Goal: Transaction & Acquisition: Download file/media

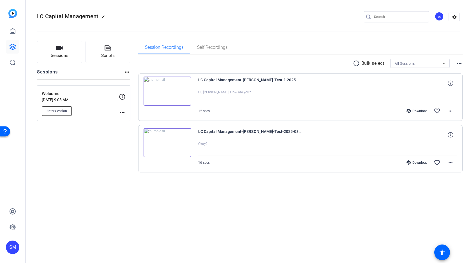
click at [63, 109] on span "Enter Session" at bounding box center [57, 111] width 20 height 4
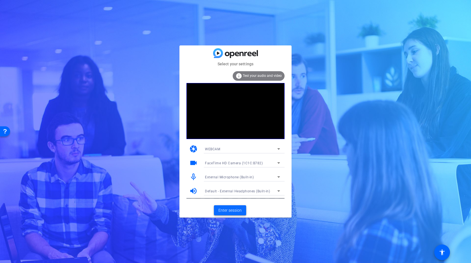
click at [233, 210] on span "Enter session" at bounding box center [230, 211] width 23 height 6
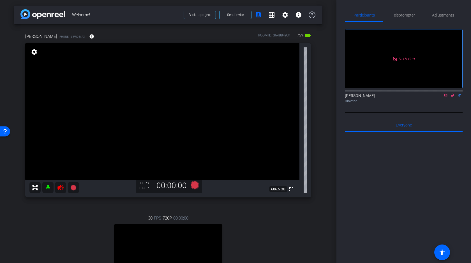
click at [446, 97] on icon at bounding box center [445, 95] width 3 height 3
click at [446, 97] on icon at bounding box center [446, 96] width 3 height 4
click at [62, 186] on icon at bounding box center [61, 188] width 6 height 6
click at [441, 13] on span "Adjustments" at bounding box center [443, 15] width 22 height 4
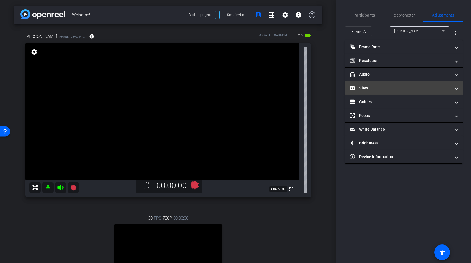
click at [387, 87] on mat-panel-title "View" at bounding box center [400, 88] width 101 height 6
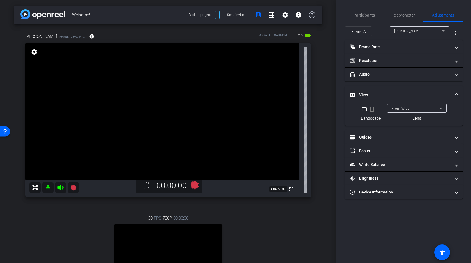
click at [409, 107] on span "Front Wide" at bounding box center [401, 109] width 18 height 4
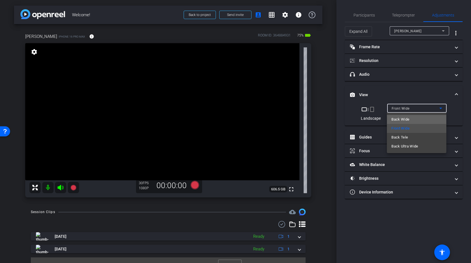
click at [403, 120] on span "Back Wide" at bounding box center [401, 119] width 18 height 7
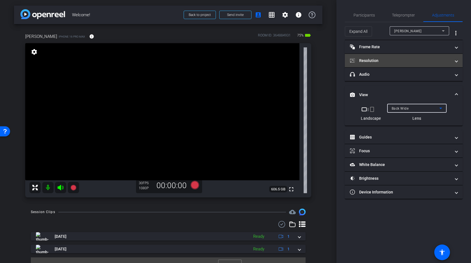
click at [405, 63] on mat-panel-title "Resolution" at bounding box center [400, 61] width 101 height 6
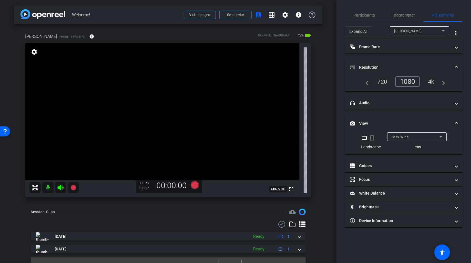
click at [428, 80] on div "4k" at bounding box center [431, 82] width 15 height 10
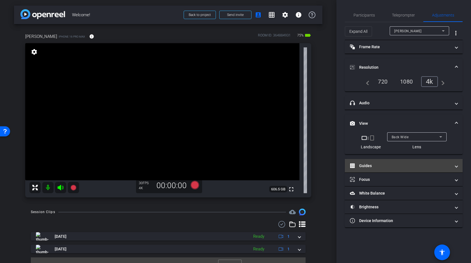
click at [383, 163] on mat-panel-title "Guides" at bounding box center [400, 166] width 101 height 6
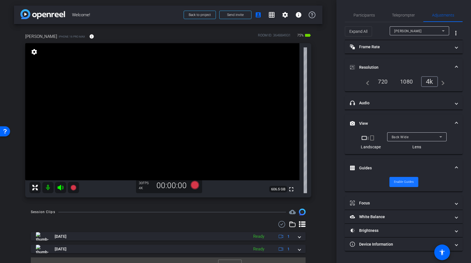
click at [400, 183] on span "Enable Guides" at bounding box center [404, 182] width 20 height 8
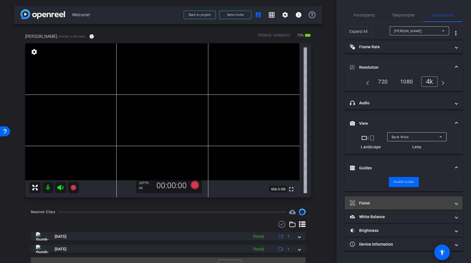
click at [374, 200] on mat-panel-title "Focus" at bounding box center [400, 203] width 101 height 6
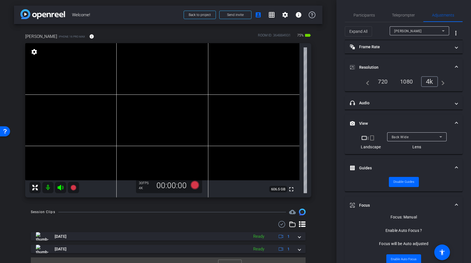
click at [116, 88] on video at bounding box center [162, 111] width 274 height 137
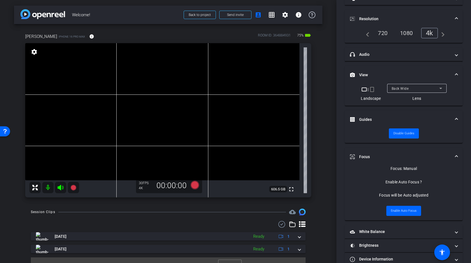
scroll to position [56, 0]
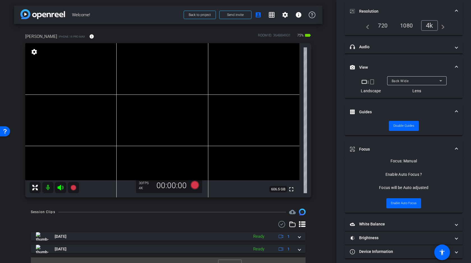
click at [430, 146] on mat-panel-title "Focus" at bounding box center [400, 149] width 101 height 6
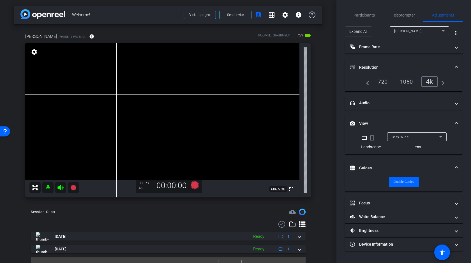
scroll to position [0, 0]
click at [422, 218] on mat-panel-title "White Balance White Balance" at bounding box center [400, 217] width 101 height 6
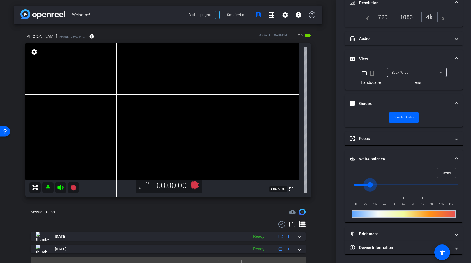
drag, startPoint x: 354, startPoint y: 183, endPoint x: 370, endPoint y: 183, distance: 15.2
click at [370, 183] on input "range" at bounding box center [406, 185] width 116 height 12
drag, startPoint x: 370, startPoint y: 183, endPoint x: 366, endPoint y: 183, distance: 3.1
type input "2000"
click at [366, 183] on input "range" at bounding box center [406, 185] width 116 height 12
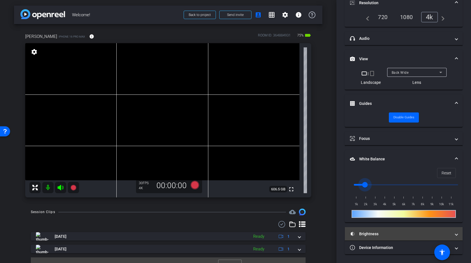
click at [377, 232] on mat-panel-title "Brightness" at bounding box center [400, 234] width 101 height 6
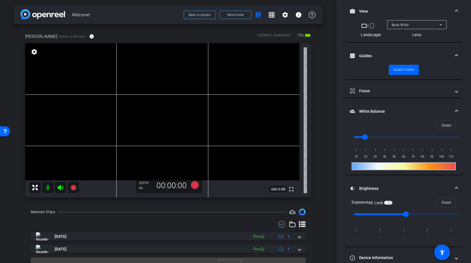
scroll to position [122, 0]
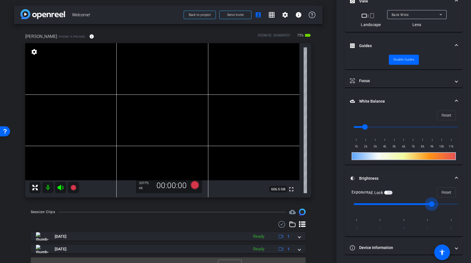
drag, startPoint x: 407, startPoint y: 205, endPoint x: 428, endPoint y: 204, distance: 21.0
type input "1"
click at [428, 204] on input "range" at bounding box center [406, 204] width 116 height 12
click at [115, 91] on video at bounding box center [162, 111] width 274 height 137
click at [391, 100] on mat-panel-title "White Balance White Balance" at bounding box center [400, 101] width 101 height 6
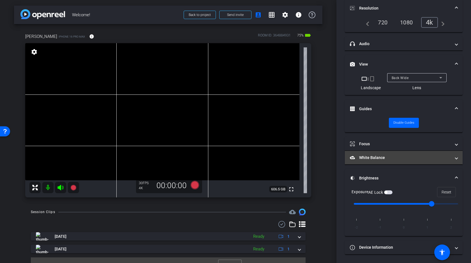
scroll to position [59, 0]
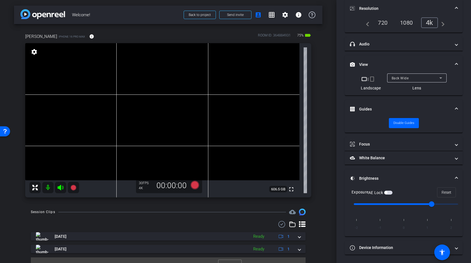
click at [395, 177] on mat-panel-title "Brightness" at bounding box center [400, 179] width 101 height 6
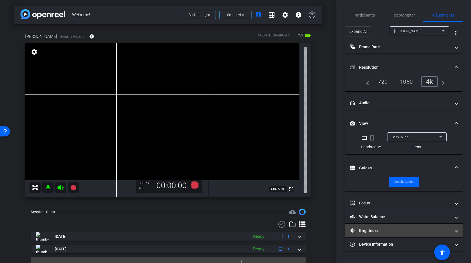
scroll to position [0, 0]
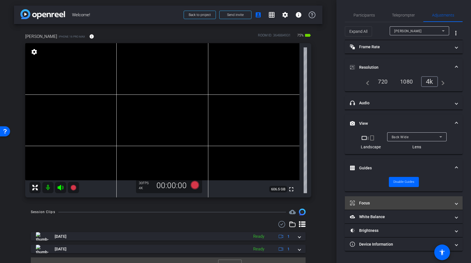
click at [377, 197] on mat-expansion-panel-header "Focus" at bounding box center [404, 202] width 118 height 13
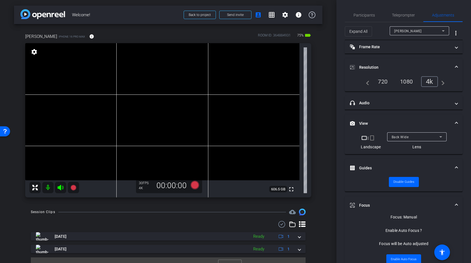
click at [377, 197] on mat-expansion-panel-header "Focus" at bounding box center [404, 205] width 118 height 18
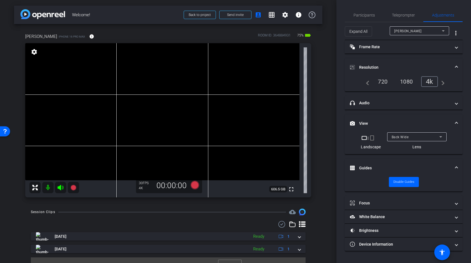
click at [124, 89] on video at bounding box center [162, 111] width 274 height 137
click at [426, 104] on mat-panel-title "headphone icon Audio" at bounding box center [400, 103] width 101 height 6
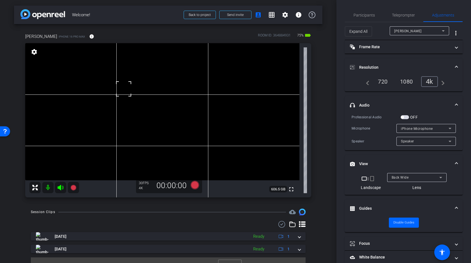
click at [406, 119] on span "button" at bounding box center [405, 117] width 8 height 4
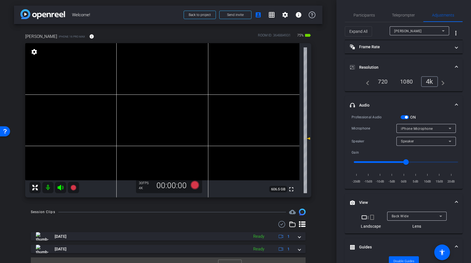
drag, startPoint x: 309, startPoint y: 120, endPoint x: 310, endPoint y: 138, distance: 18.3
click at [310, 138] on icon at bounding box center [307, 138] width 7 height 7
type input "-5"
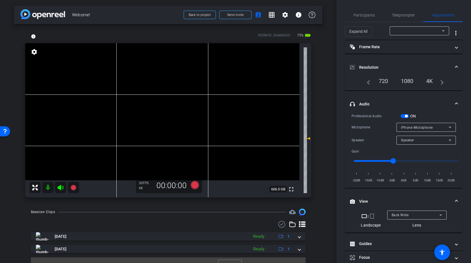
click at [106, 85] on video at bounding box center [162, 111] width 274 height 137
click at [116, 91] on video at bounding box center [162, 111] width 274 height 137
click at [72, 188] on icon at bounding box center [73, 188] width 6 height 6
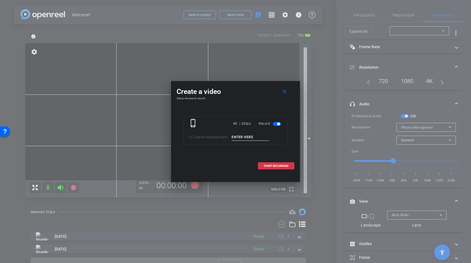
click at [247, 136] on input at bounding box center [251, 137] width 38 height 7
type input "Test"
click at [279, 165] on span "START RECORDING" at bounding box center [276, 166] width 25 height 3
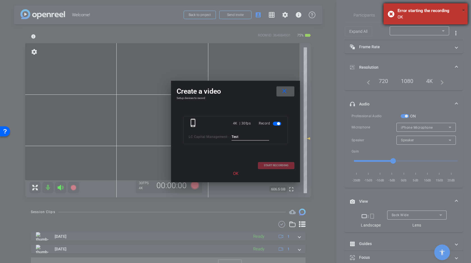
click at [464, 11] on span "×" at bounding box center [463, 10] width 3 height 7
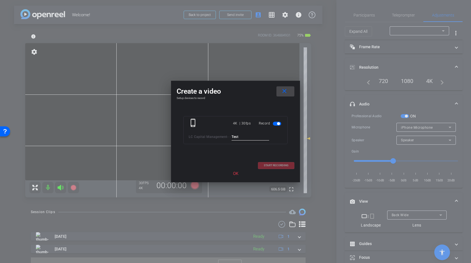
click at [285, 92] on mat-icon "close" at bounding box center [284, 91] width 7 height 7
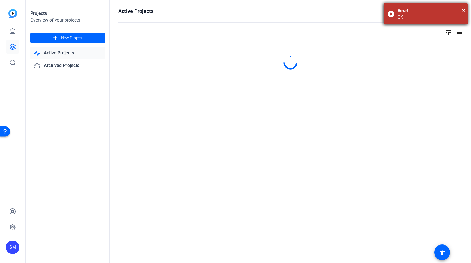
click at [462, 11] on div "Error!" at bounding box center [431, 11] width 66 height 6
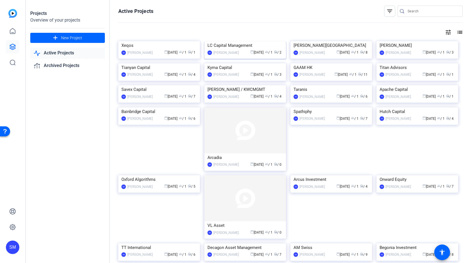
click at [252, 41] on img at bounding box center [246, 41] width 82 height 0
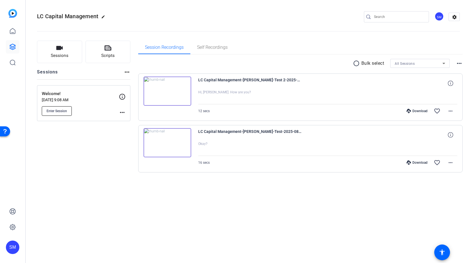
click at [53, 112] on span "Enter Session" at bounding box center [57, 111] width 20 height 4
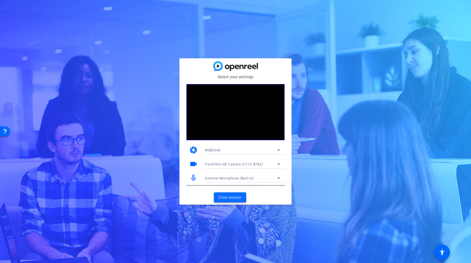
click at [228, 200] on span "Enter session" at bounding box center [230, 198] width 23 height 6
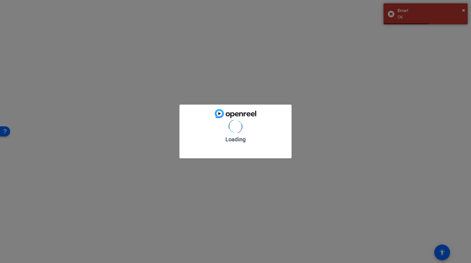
click at [463, 11] on div "Loading" at bounding box center [235, 131] width 471 height 263
click at [389, 14] on div "Loading" at bounding box center [235, 131] width 471 height 263
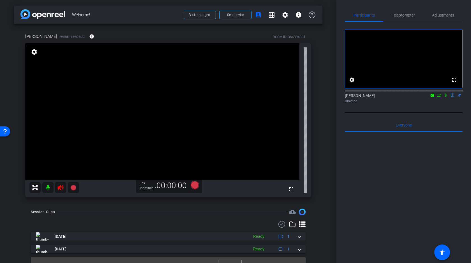
click at [59, 189] on icon at bounding box center [61, 188] width 6 height 6
click at [448, 15] on span "Adjustments" at bounding box center [443, 15] width 22 height 4
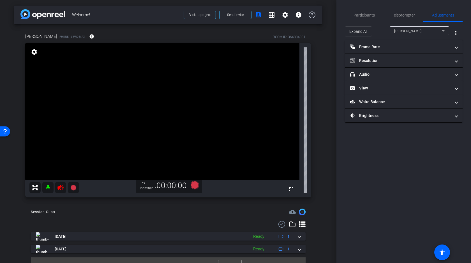
click at [58, 188] on div at bounding box center [54, 187] width 50 height 11
click at [379, 62] on mat-panel-title "Resolution" at bounding box center [400, 61] width 101 height 6
click at [60, 188] on icon at bounding box center [61, 188] width 6 height 6
click at [362, 13] on span "Participants" at bounding box center [364, 15] width 21 height 4
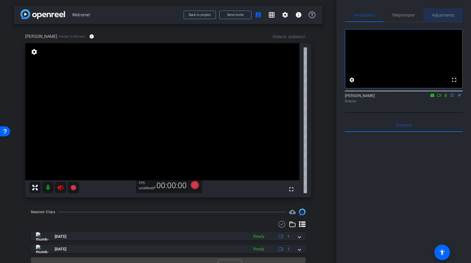
click at [439, 16] on span "Adjustments" at bounding box center [443, 15] width 22 height 4
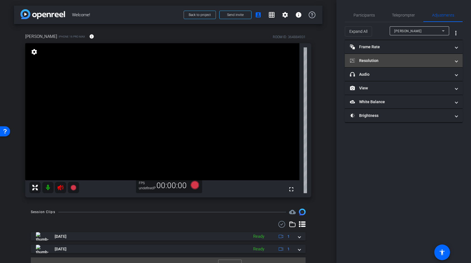
click at [382, 58] on mat-panel-title "Resolution" at bounding box center [400, 61] width 101 height 6
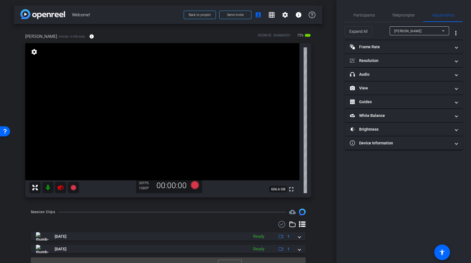
type input "2000"
type input "1"
click at [60, 188] on icon at bounding box center [61, 188] width 6 height 6
click at [388, 60] on mat-panel-title "Resolution" at bounding box center [400, 61] width 101 height 6
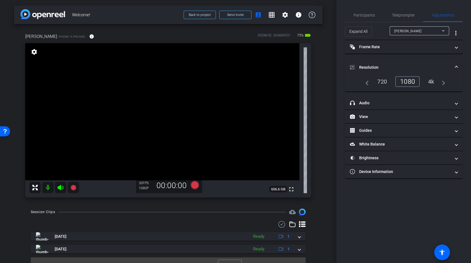
click at [432, 81] on div "4k" at bounding box center [431, 82] width 15 height 10
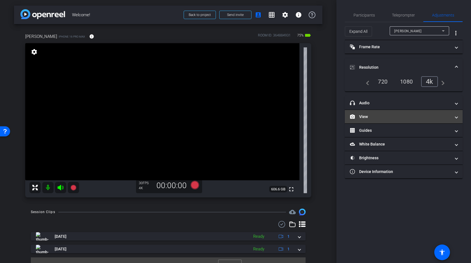
click at [373, 118] on mat-panel-title "View" at bounding box center [400, 117] width 101 height 6
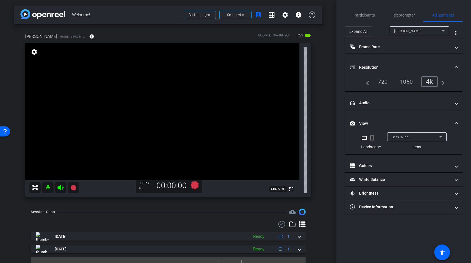
click at [369, 121] on mat-panel-title "View" at bounding box center [400, 124] width 101 height 6
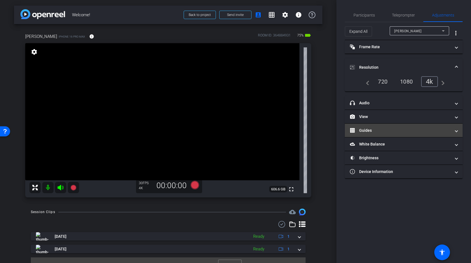
click at [386, 131] on mat-panel-title "Guides" at bounding box center [400, 131] width 101 height 6
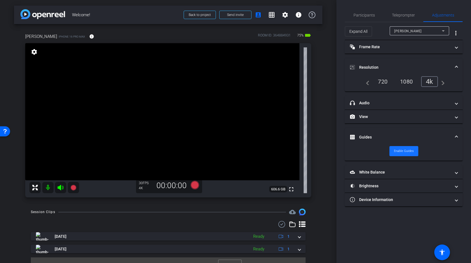
click at [401, 153] on span "Enable Guides" at bounding box center [404, 151] width 20 height 8
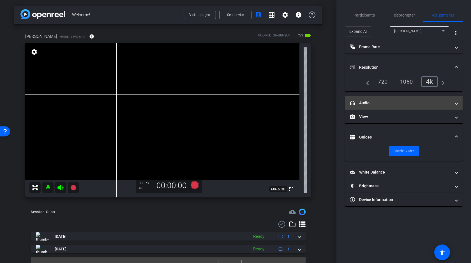
click at [380, 104] on mat-panel-title "headphone icon Audio" at bounding box center [400, 103] width 101 height 6
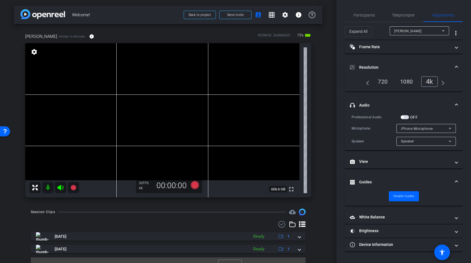
click at [407, 115] on div "OFF" at bounding box center [409, 117] width 17 height 6
click at [407, 116] on span "button" at bounding box center [405, 117] width 8 height 4
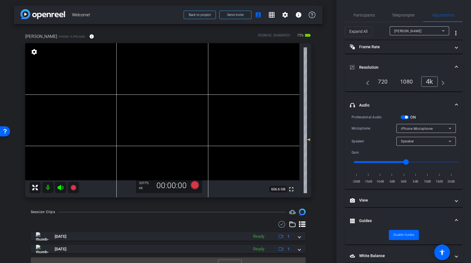
drag, startPoint x: 309, startPoint y: 120, endPoint x: 308, endPoint y: 139, distance: 19.4
click at [308, 139] on icon at bounding box center [308, 140] width 4 height 2
type input "-5"
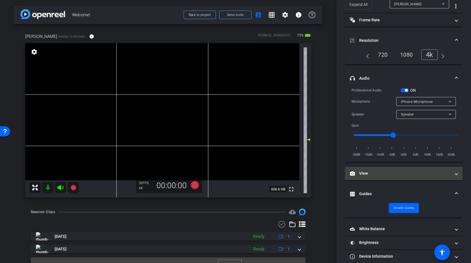
scroll to position [36, 0]
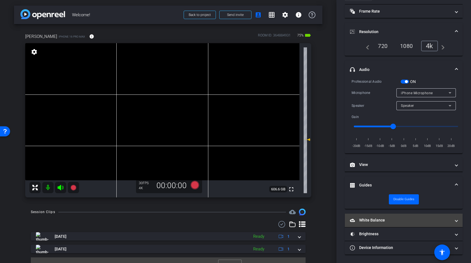
click at [372, 221] on mat-panel-title "White Balance White Balance" at bounding box center [400, 220] width 101 height 6
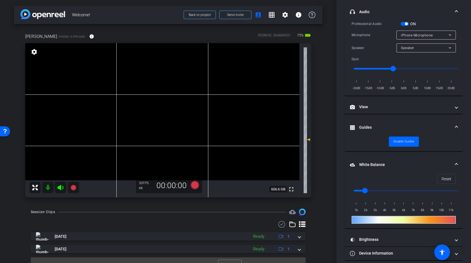
click at [382, 163] on mat-panel-title "White Balance White Balance" at bounding box center [400, 165] width 101 height 6
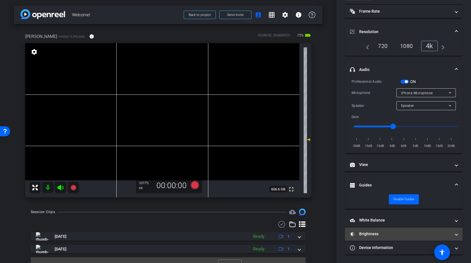
click at [370, 233] on mat-panel-title "Brightness" at bounding box center [400, 234] width 101 height 6
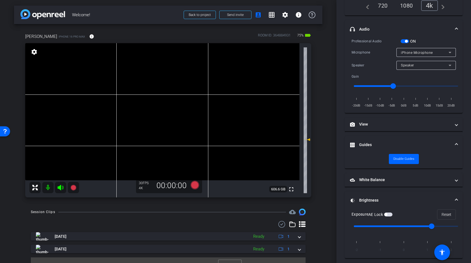
scroll to position [76, 0]
click at [122, 91] on video at bounding box center [162, 111] width 274 height 137
click at [74, 186] on icon at bounding box center [73, 188] width 6 height 6
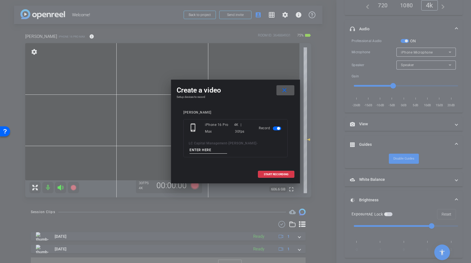
click at [208, 149] on input at bounding box center [209, 150] width 38 height 7
type input "A"
click at [282, 174] on span "START RECORDING" at bounding box center [276, 174] width 25 height 3
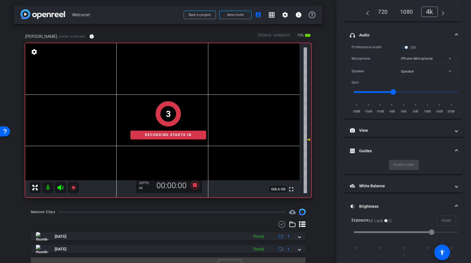
scroll to position [82, 0]
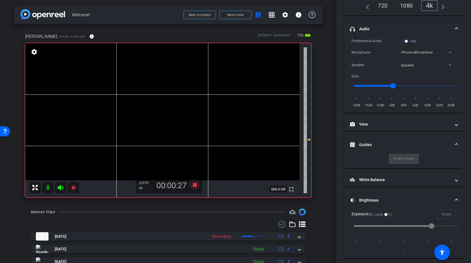
click at [110, 90] on video at bounding box center [162, 111] width 274 height 137
click at [60, 187] on icon at bounding box center [61, 188] width 6 height 6
click at [118, 88] on video at bounding box center [162, 111] width 274 height 137
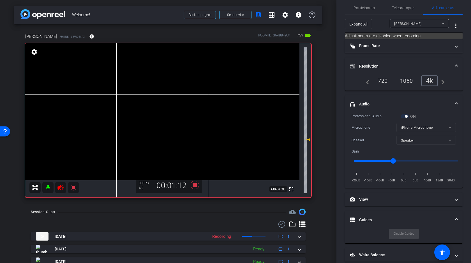
scroll to position [0, 0]
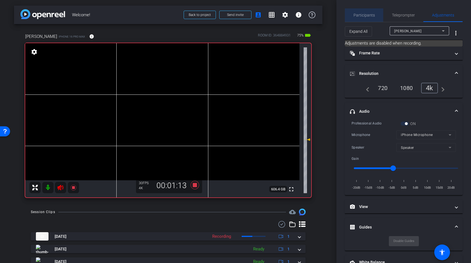
click at [370, 15] on span "Participants" at bounding box center [364, 15] width 21 height 4
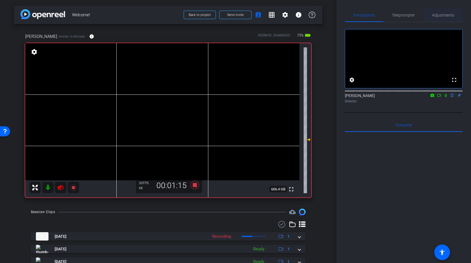
click at [441, 14] on span "Adjustments" at bounding box center [443, 15] width 22 height 4
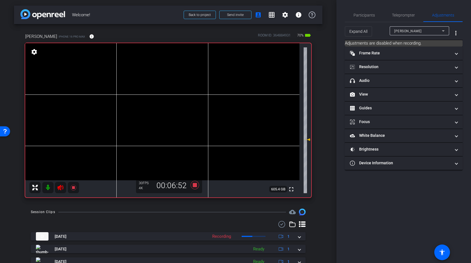
click at [59, 188] on icon at bounding box center [61, 188] width 6 height 6
click at [196, 185] on icon at bounding box center [195, 185] width 8 height 8
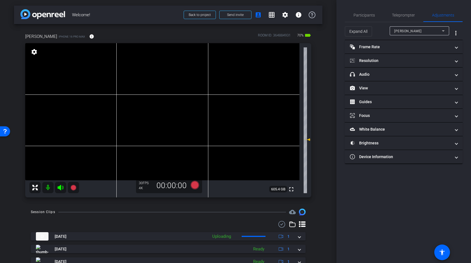
click at [121, 90] on video at bounding box center [162, 111] width 274 height 137
click at [108, 85] on video at bounding box center [162, 111] width 274 height 137
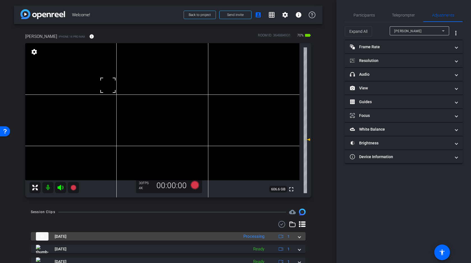
click at [299, 238] on span at bounding box center [300, 237] width 2 height 6
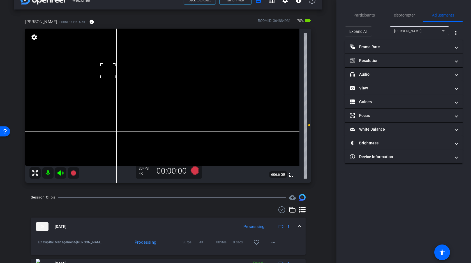
scroll to position [19, 0]
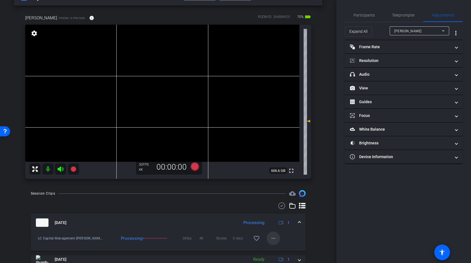
click at [273, 236] on mat-icon "more_horiz" at bounding box center [273, 238] width 7 height 7
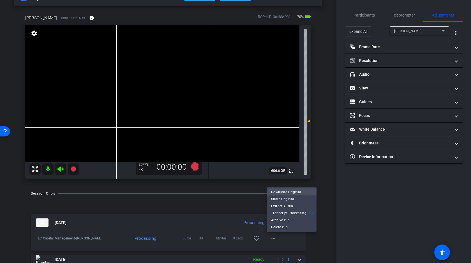
click at [288, 193] on span "Download Original" at bounding box center [291, 192] width 41 height 7
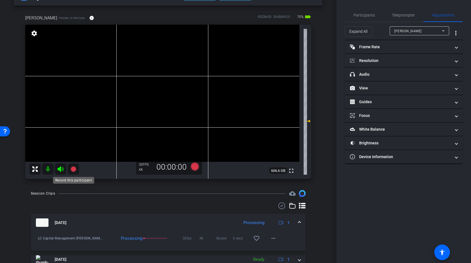
click at [72, 169] on icon at bounding box center [73, 169] width 6 height 6
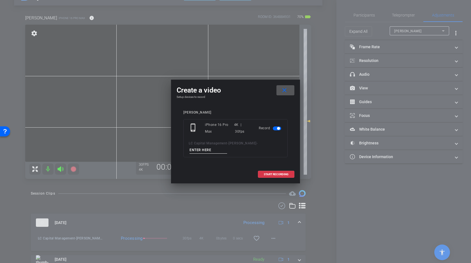
click at [204, 153] on input at bounding box center [209, 150] width 38 height 7
type input "B"
click at [277, 175] on span "START RECORDING" at bounding box center [276, 174] width 25 height 3
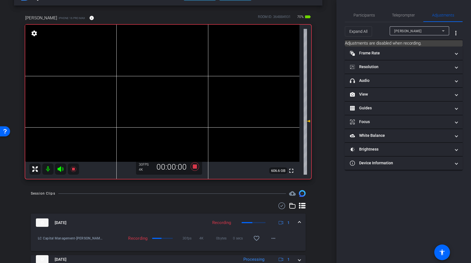
click at [117, 71] on video at bounding box center [162, 93] width 274 height 137
click at [123, 71] on video at bounding box center [162, 93] width 274 height 137
click at [61, 170] on icon at bounding box center [61, 169] width 6 height 6
click at [112, 69] on video at bounding box center [162, 93] width 274 height 137
click at [194, 166] on icon at bounding box center [195, 166] width 8 height 8
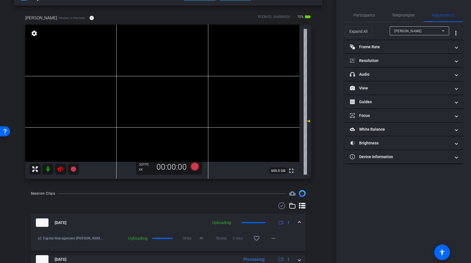
click at [61, 170] on icon at bounding box center [61, 169] width 6 height 6
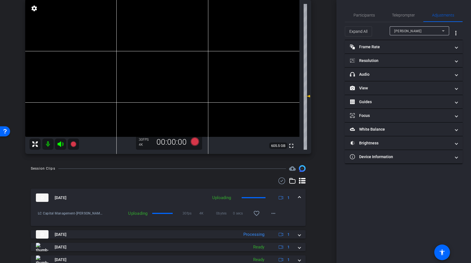
scroll to position [53, 0]
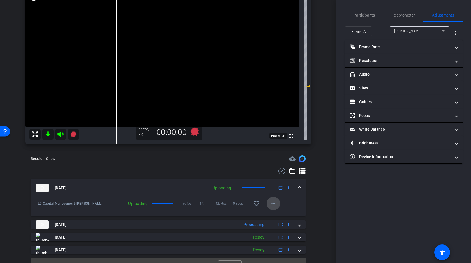
click at [273, 202] on mat-icon "more_horiz" at bounding box center [273, 203] width 7 height 7
click at [318, 186] on div at bounding box center [235, 131] width 471 height 263
click at [106, 41] on video at bounding box center [162, 58] width 274 height 137
click at [274, 203] on mat-icon "more_horiz" at bounding box center [273, 203] width 7 height 7
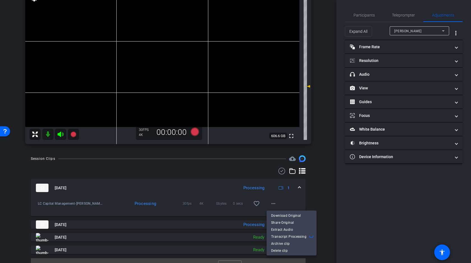
click at [322, 190] on div at bounding box center [235, 131] width 471 height 263
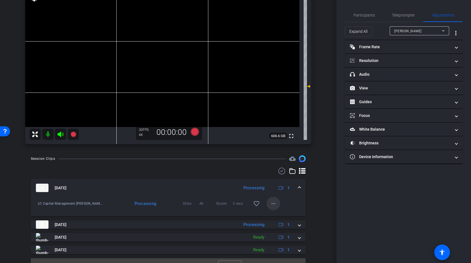
click at [274, 204] on mat-icon "more_horiz" at bounding box center [273, 203] width 7 height 7
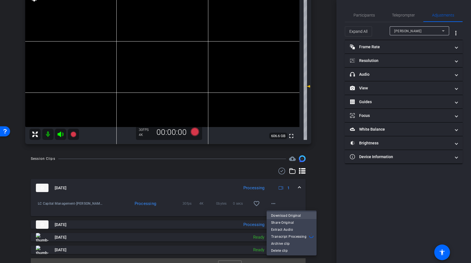
click at [281, 216] on span "Download Original" at bounding box center [291, 215] width 41 height 7
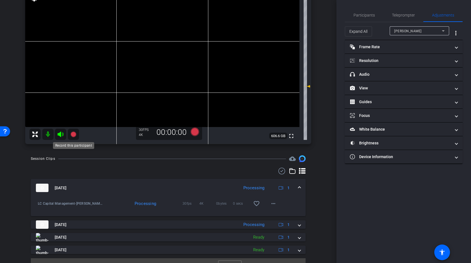
click at [73, 134] on icon at bounding box center [73, 135] width 6 height 6
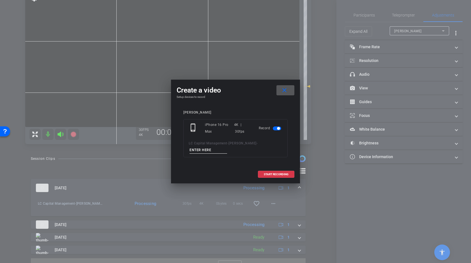
click at [201, 151] on input at bounding box center [209, 150] width 38 height 7
type input "C"
click at [266, 173] on span "START RECORDING" at bounding box center [276, 174] width 25 height 3
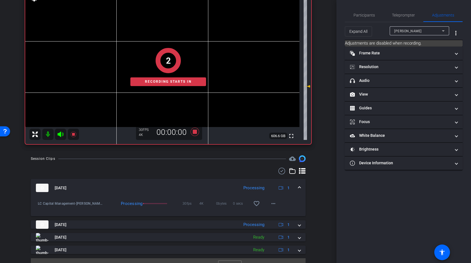
click at [120, 40] on div "2 Recording starts in" at bounding box center [168, 67] width 286 height 154
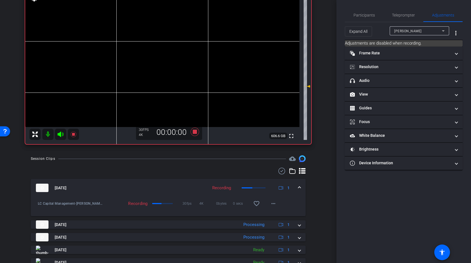
click at [114, 37] on video at bounding box center [162, 58] width 274 height 137
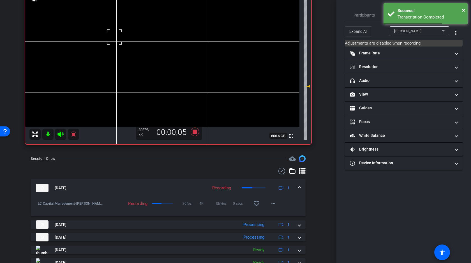
click at [122, 34] on video at bounding box center [162, 58] width 274 height 137
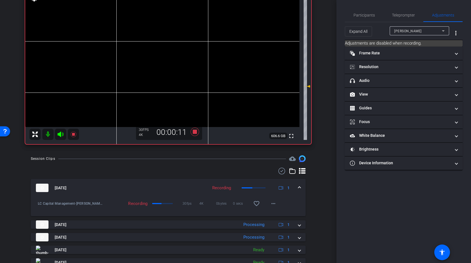
click at [117, 36] on video at bounding box center [162, 58] width 274 height 137
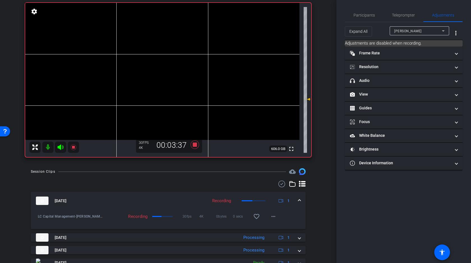
scroll to position [36, 0]
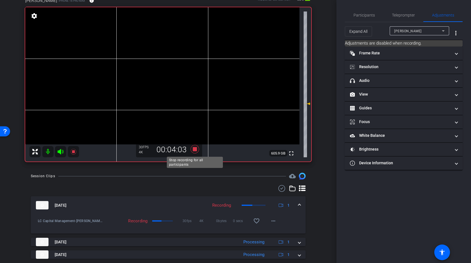
click at [196, 150] on icon at bounding box center [195, 149] width 8 height 8
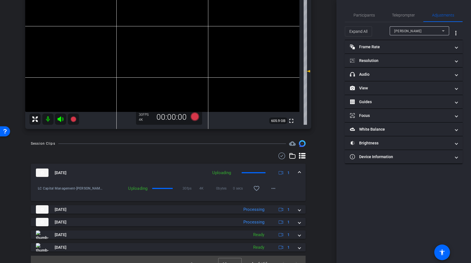
scroll to position [70, 0]
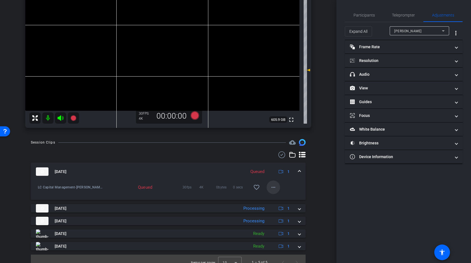
click at [273, 187] on mat-icon "more_horiz" at bounding box center [273, 187] width 7 height 7
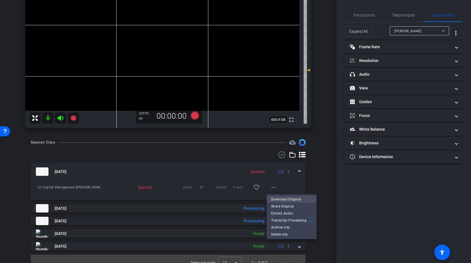
click at [283, 200] on span "Download Original" at bounding box center [291, 199] width 41 height 7
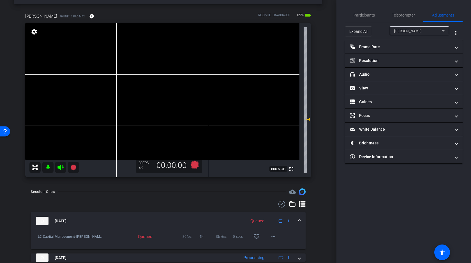
scroll to position [21, 0]
click at [118, 72] on video at bounding box center [162, 90] width 274 height 137
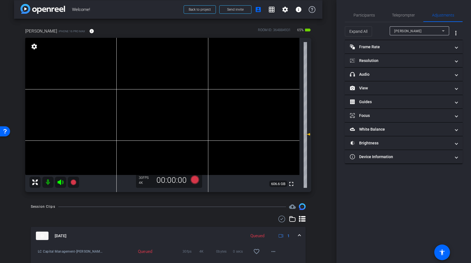
scroll to position [2, 0]
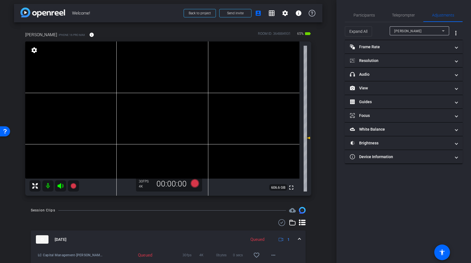
click at [125, 91] on video at bounding box center [162, 110] width 274 height 137
click at [106, 89] on video at bounding box center [162, 110] width 274 height 137
click at [109, 86] on div at bounding box center [106, 89] width 14 height 14
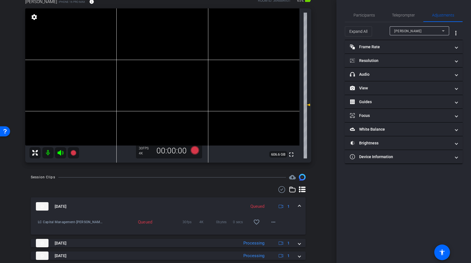
scroll to position [35, 0]
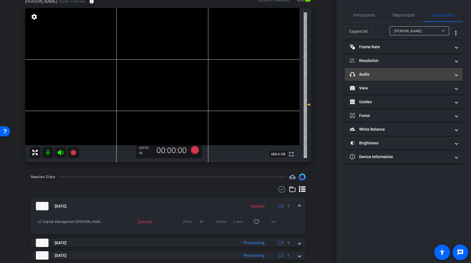
click at [390, 74] on mat-panel-title "headphone icon Audio" at bounding box center [400, 75] width 101 height 6
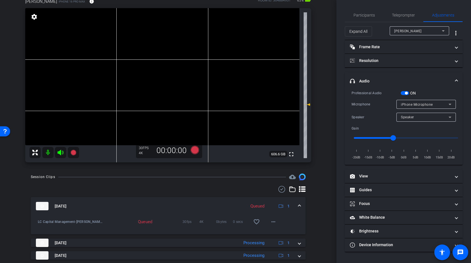
click at [407, 94] on span "button" at bounding box center [406, 93] width 3 height 3
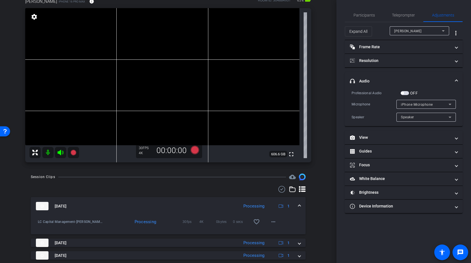
click at [299, 205] on span at bounding box center [300, 206] width 2 height 6
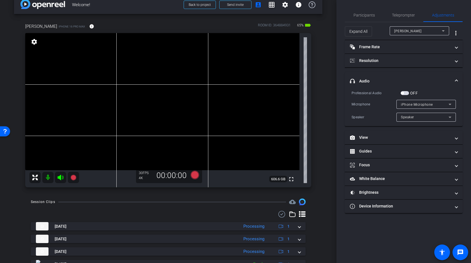
scroll to position [0, 0]
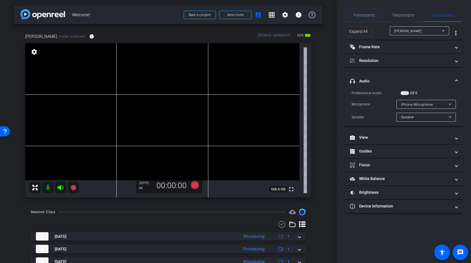
click at [368, 14] on span "Participants" at bounding box center [364, 15] width 21 height 4
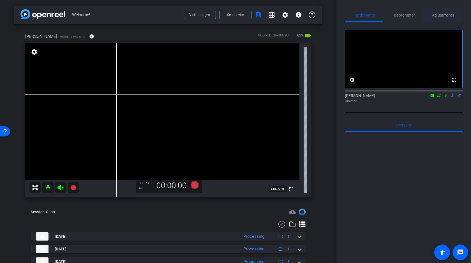
click at [443, 15] on span "Adjustments" at bounding box center [443, 15] width 22 height 4
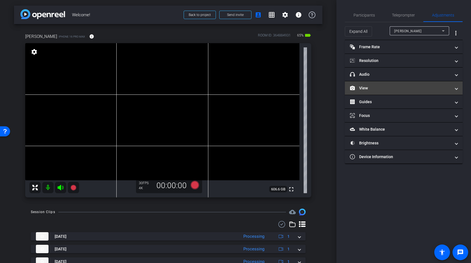
click at [389, 89] on mat-panel-title "View" at bounding box center [400, 88] width 101 height 6
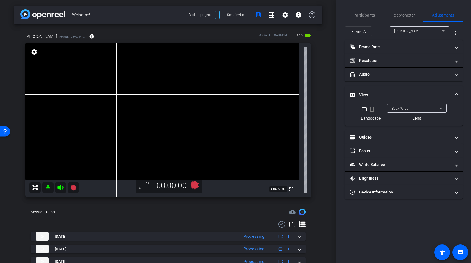
click at [414, 108] on div "Back Wide" at bounding box center [416, 108] width 48 height 7
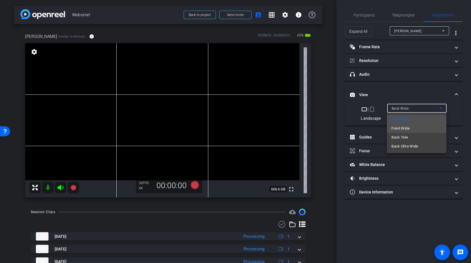
click at [406, 129] on span "Front Wide" at bounding box center [401, 128] width 18 height 7
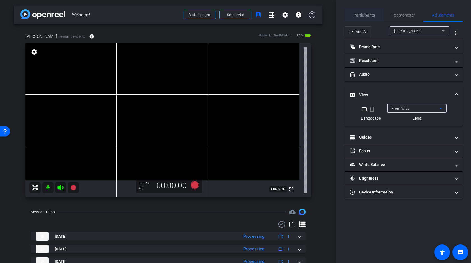
click at [369, 17] on span "Participants" at bounding box center [364, 15] width 21 height 4
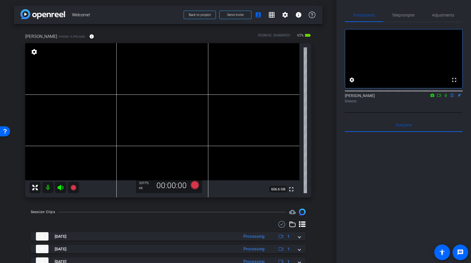
click at [439, 97] on icon at bounding box center [439, 95] width 4 height 4
click at [453, 97] on icon at bounding box center [453, 96] width 2 height 4
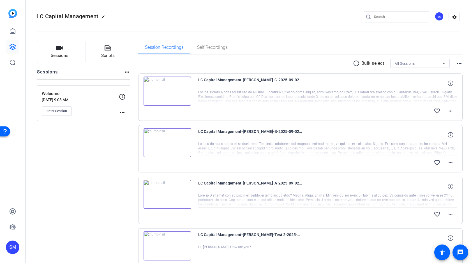
click at [357, 64] on mat-icon "radio_button_unchecked" at bounding box center [357, 63] width 8 height 7
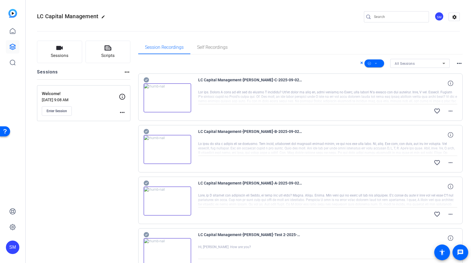
click at [145, 79] on icon at bounding box center [146, 79] width 5 height 5
click at [147, 83] on icon at bounding box center [146, 79] width 5 height 5
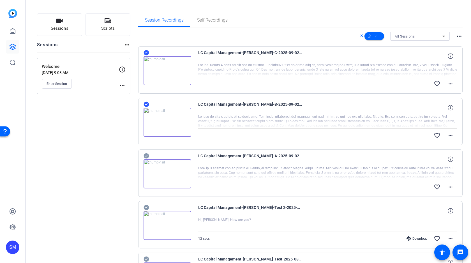
scroll to position [89, 0]
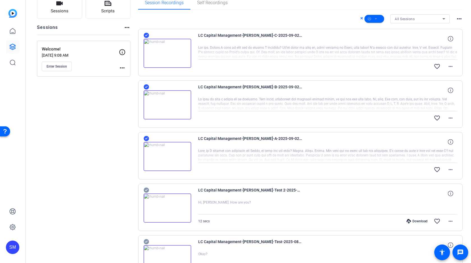
scroll to position [44, 0]
click at [374, 19] on span at bounding box center [375, 19] width 20 height 13
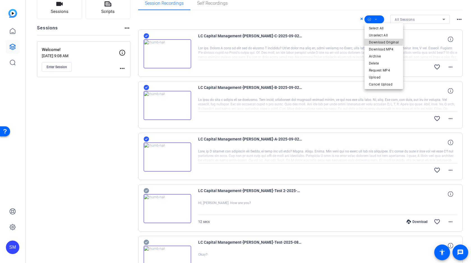
click at [377, 40] on span "Download Original" at bounding box center [384, 42] width 30 height 7
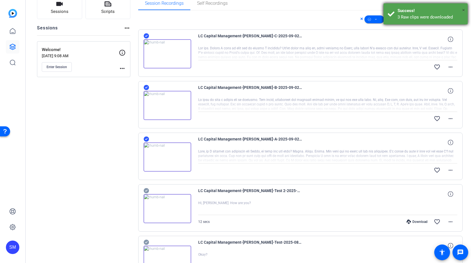
click at [464, 10] on span "×" at bounding box center [463, 10] width 3 height 7
